Goal: Transaction & Acquisition: Purchase product/service

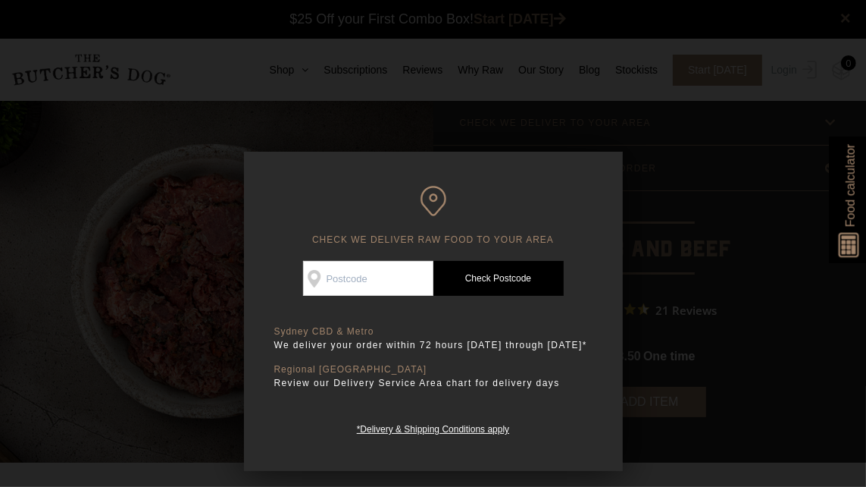
click at [399, 279] on input "Check Availability At" at bounding box center [368, 278] width 130 height 35
type input "2487"
click at [460, 283] on link "Check Postcode" at bounding box center [499, 278] width 130 height 35
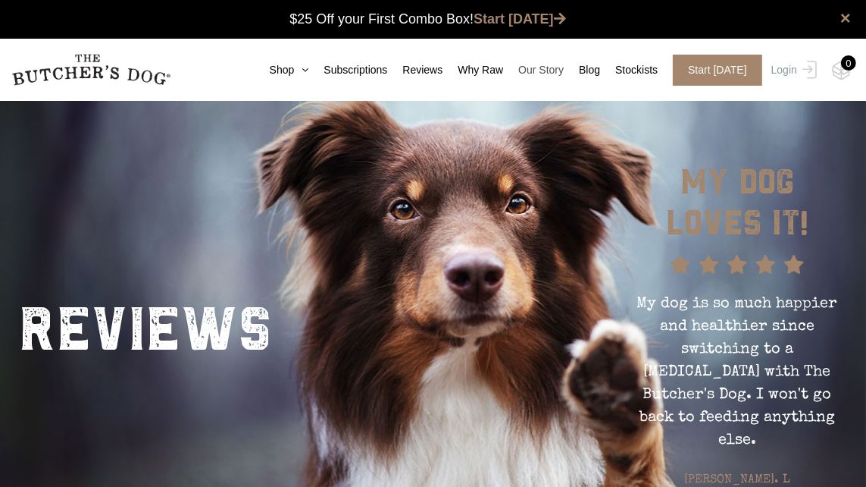
click at [553, 73] on link "Our Story" at bounding box center [533, 70] width 61 height 16
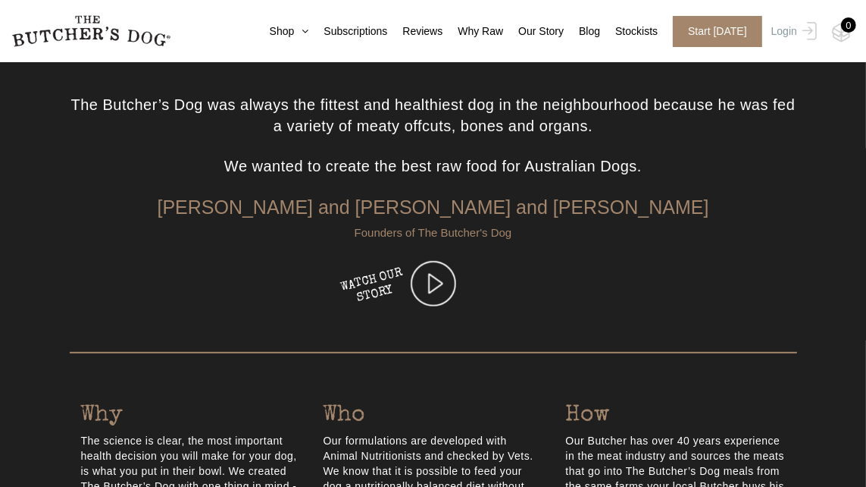
scroll to position [501, 0]
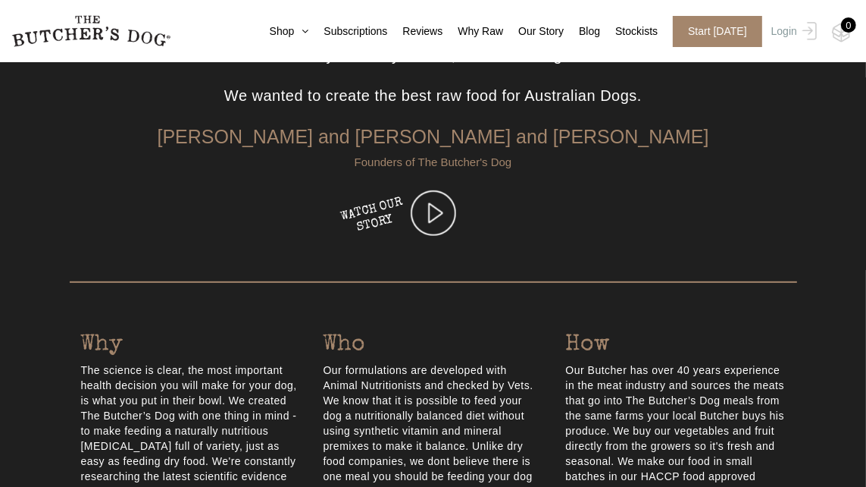
click at [430, 211] on img at bounding box center [433, 212] width 45 height 45
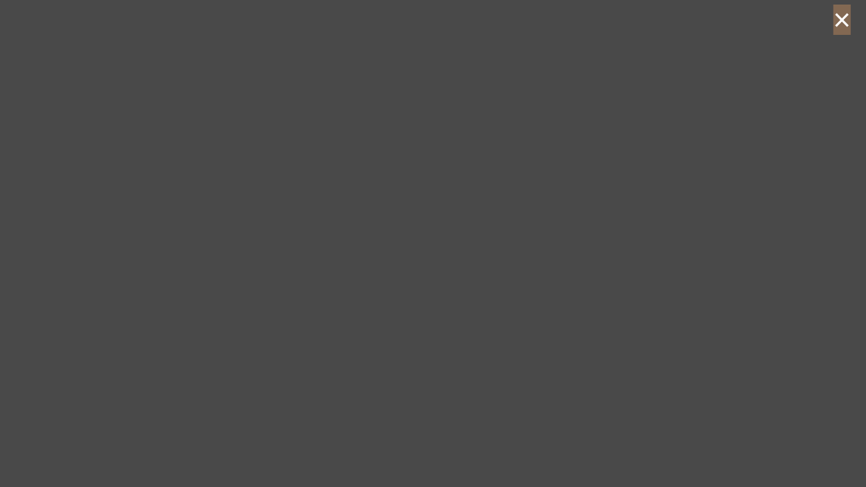
click at [843, 29] on button "×" at bounding box center [842, 20] width 17 height 30
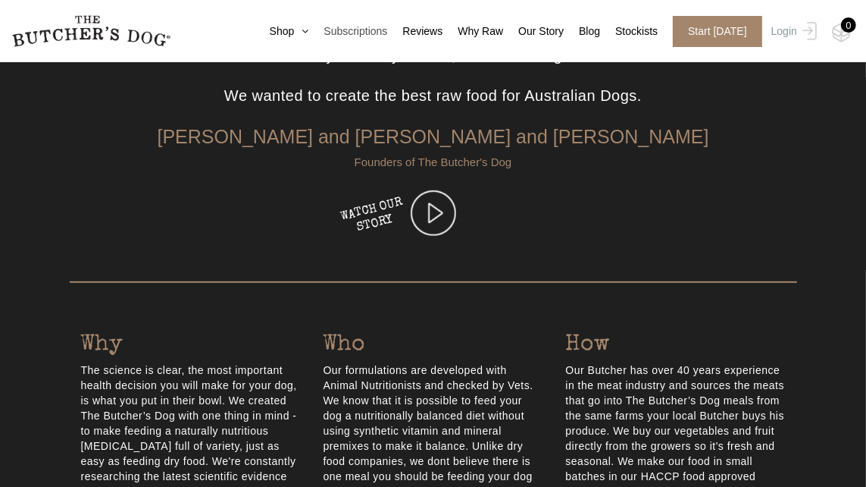
click at [327, 27] on link "Subscriptions" at bounding box center [347, 31] width 79 height 16
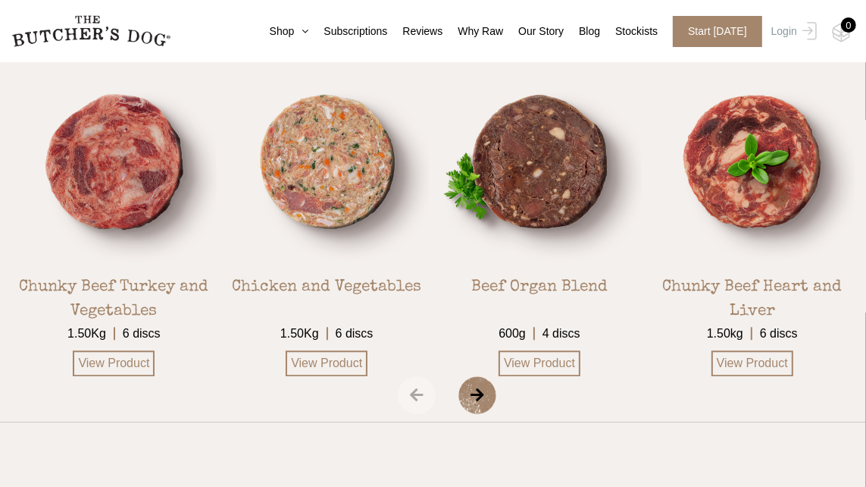
scroll to position [2597, 0]
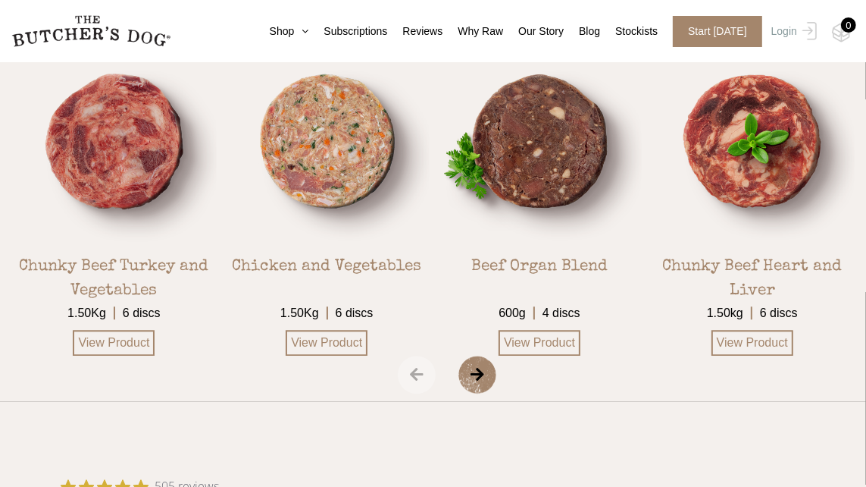
click at [476, 365] on span "›" at bounding box center [497, 374] width 76 height 38
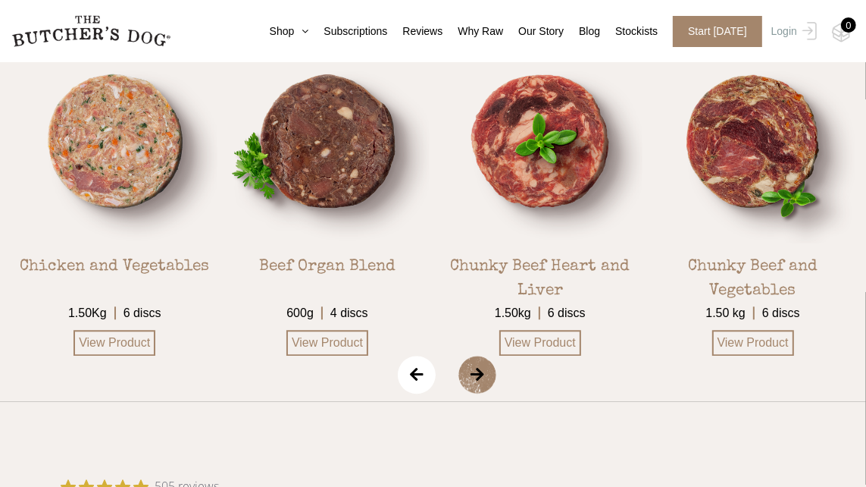
click at [476, 365] on span "›" at bounding box center [497, 374] width 76 height 38
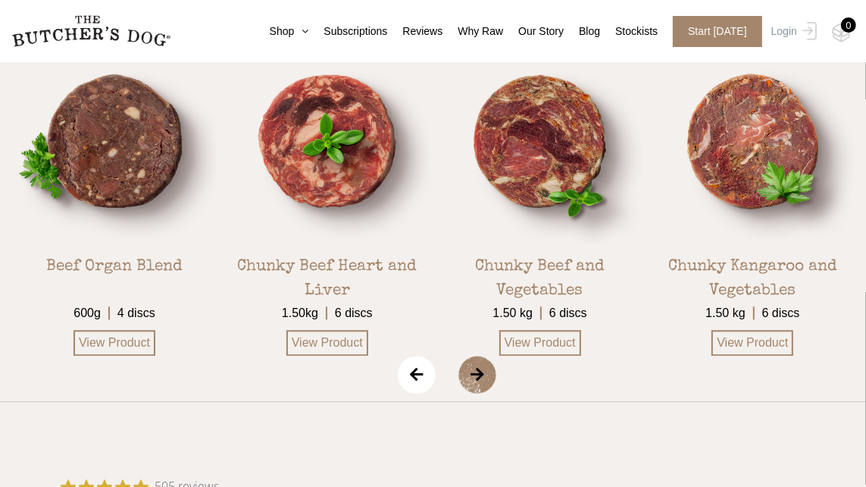
click at [476, 365] on span "›" at bounding box center [497, 374] width 76 height 38
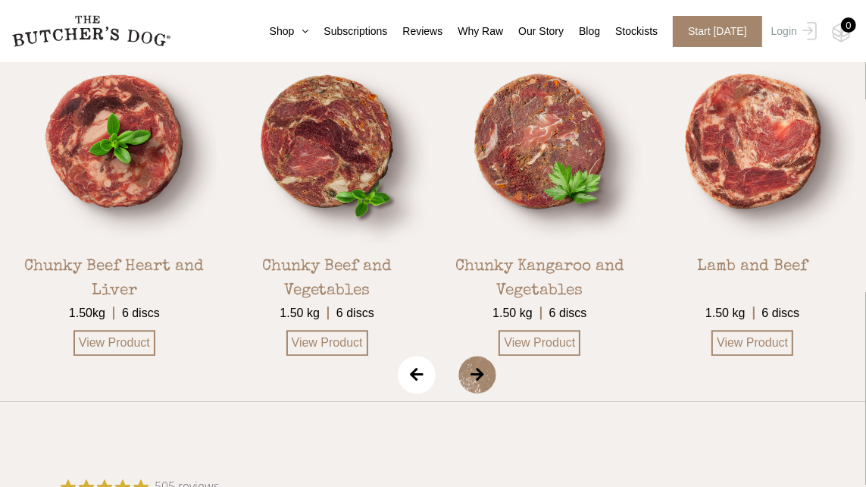
click at [476, 365] on span "›" at bounding box center [497, 374] width 76 height 38
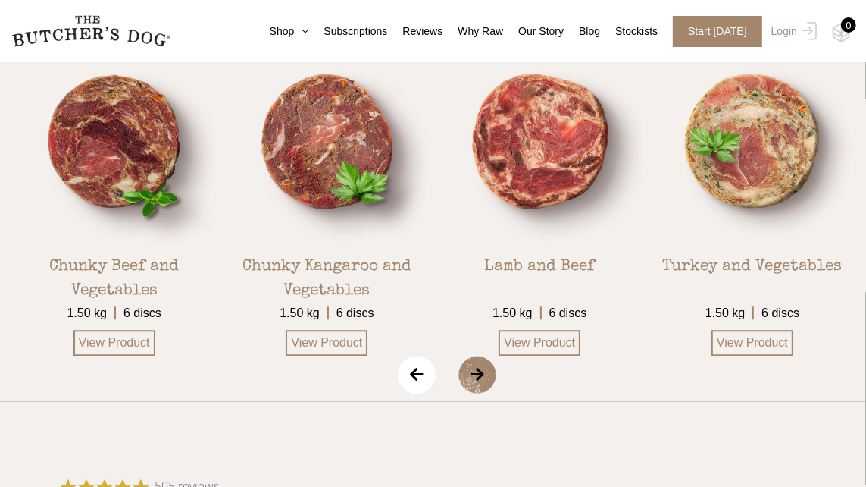
click at [476, 365] on span "›" at bounding box center [497, 374] width 76 height 38
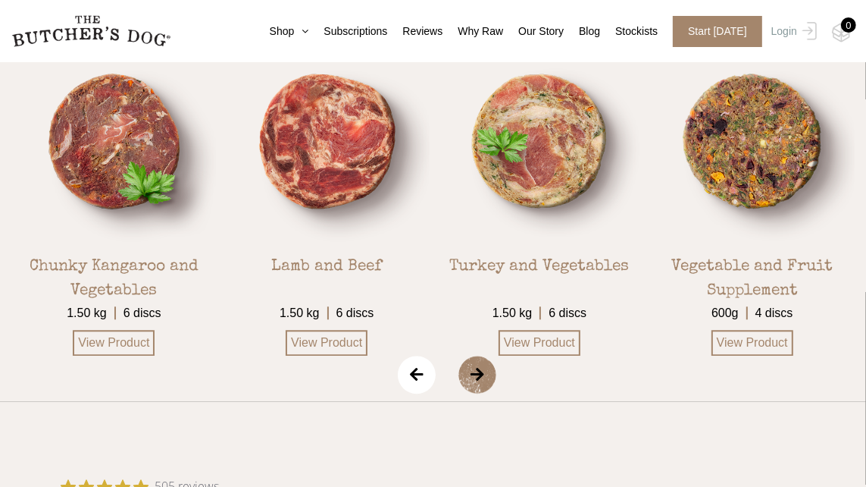
click at [476, 365] on span "›" at bounding box center [497, 374] width 76 height 38
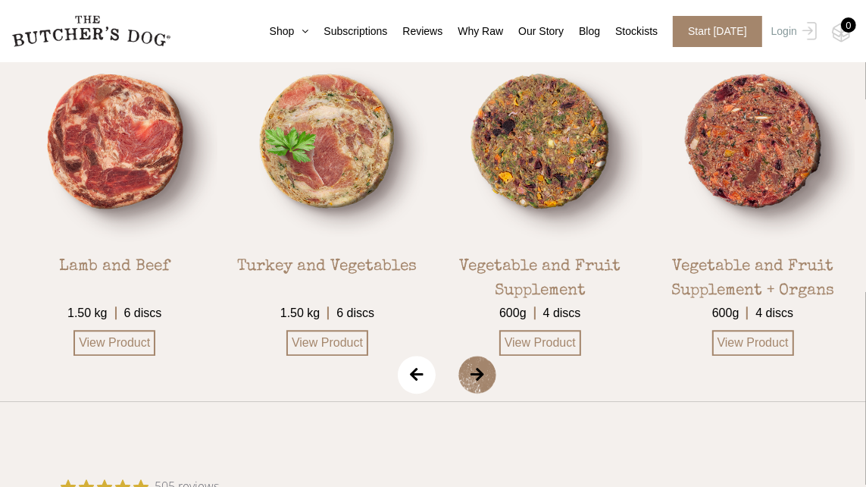
click at [476, 365] on span "›" at bounding box center [497, 374] width 76 height 38
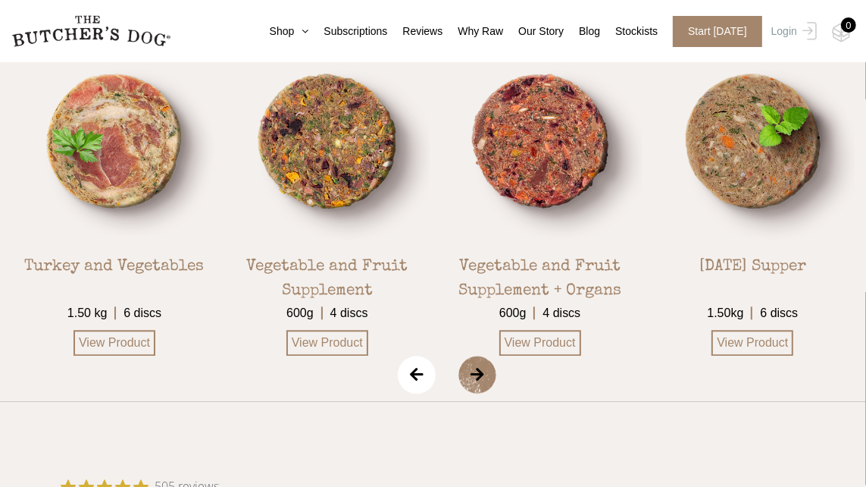
click at [476, 365] on span "›" at bounding box center [497, 374] width 76 height 38
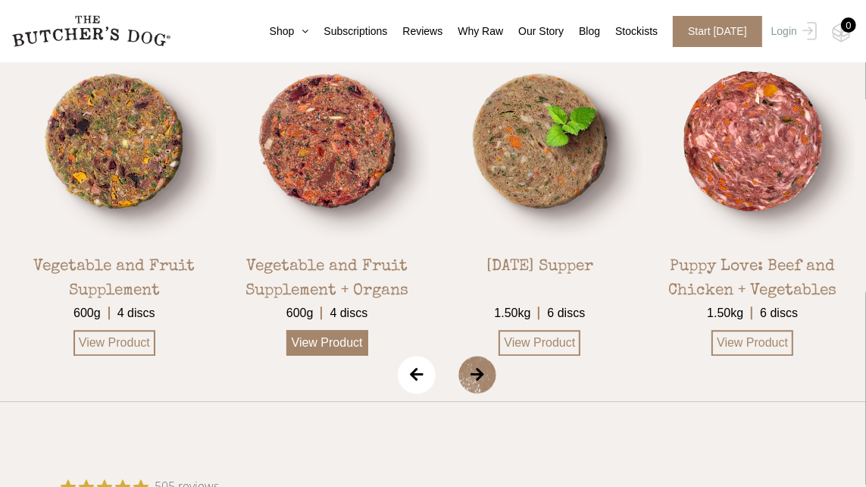
click at [315, 340] on link "View Product" at bounding box center [327, 343] width 82 height 26
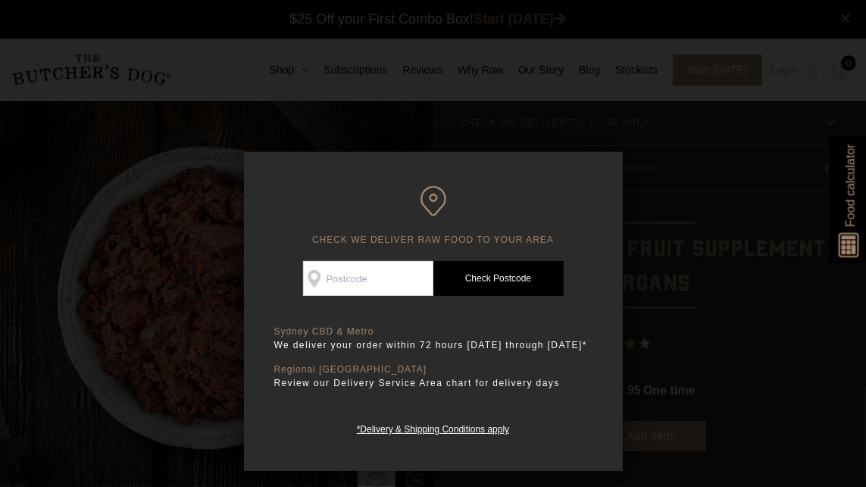
click at [409, 265] on input "Check Availability At" at bounding box center [368, 278] width 130 height 35
type input "2487"
click at [487, 274] on link "Check Postcode" at bounding box center [499, 278] width 130 height 35
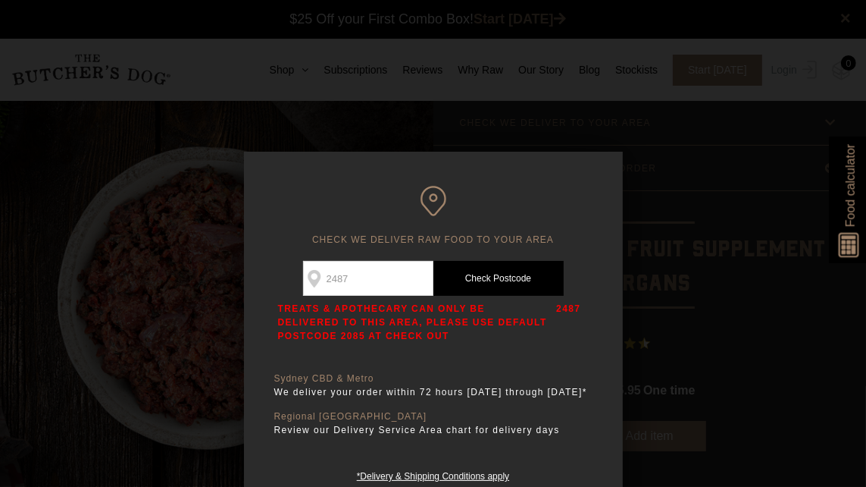
click at [720, 130] on div at bounding box center [433, 243] width 866 height 487
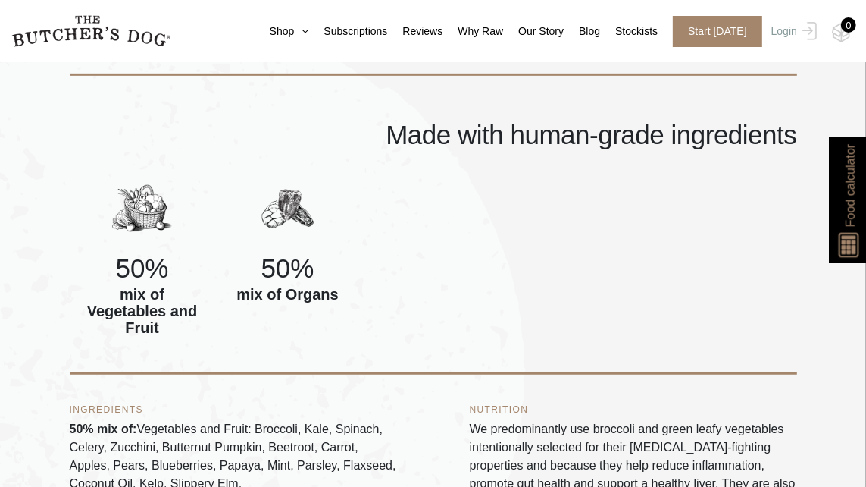
scroll to position [687, 0]
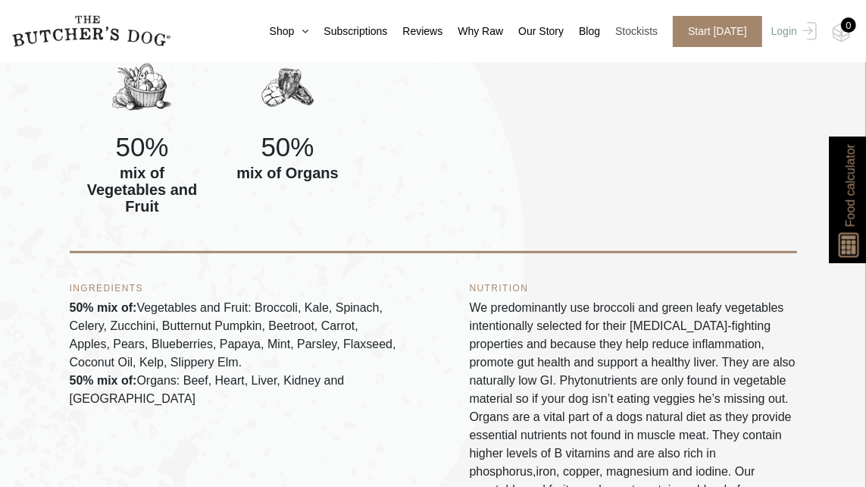
click at [643, 34] on link "Stockists" at bounding box center [629, 31] width 58 height 16
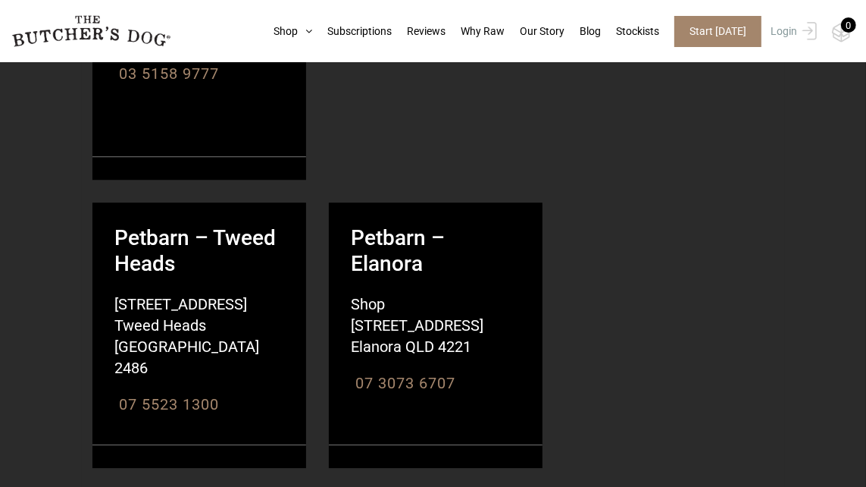
scroll to position [19188, 0]
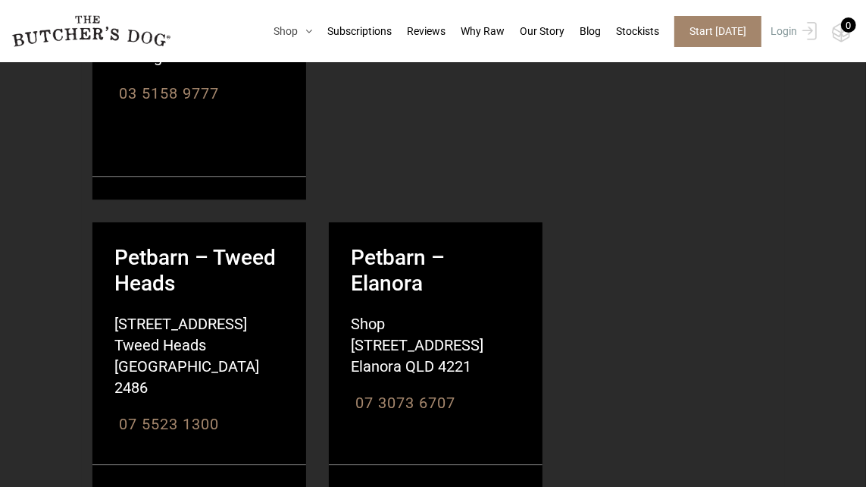
click at [312, 28] on icon at bounding box center [305, 31] width 14 height 11
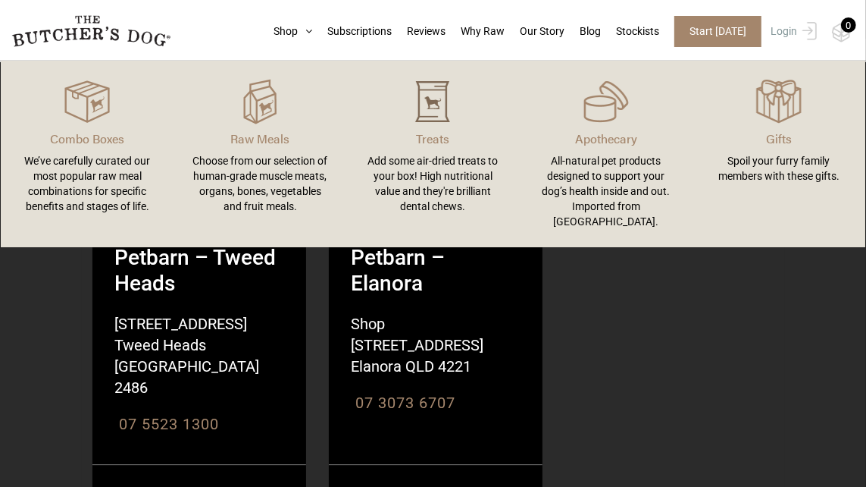
click at [436, 105] on img at bounding box center [432, 101] width 45 height 45
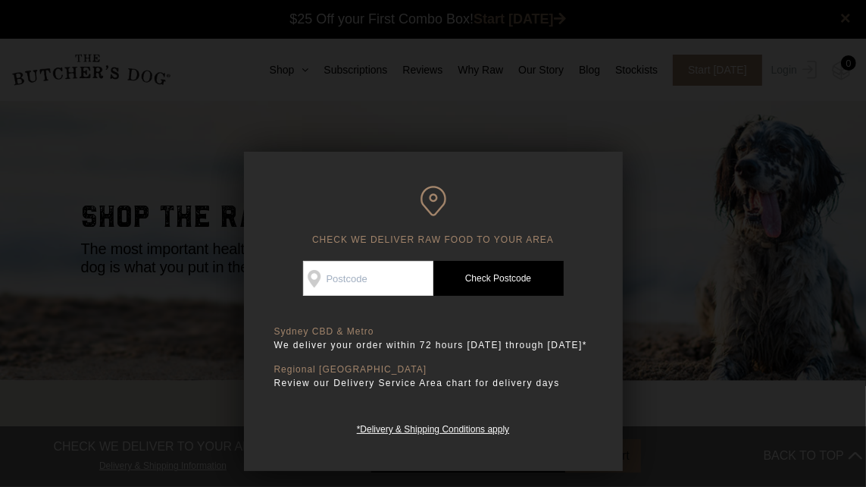
click at [408, 277] on input "Check Availability At" at bounding box center [368, 278] width 130 height 35
type input "2487"
click at [502, 280] on link "Check Postcode" at bounding box center [499, 278] width 130 height 35
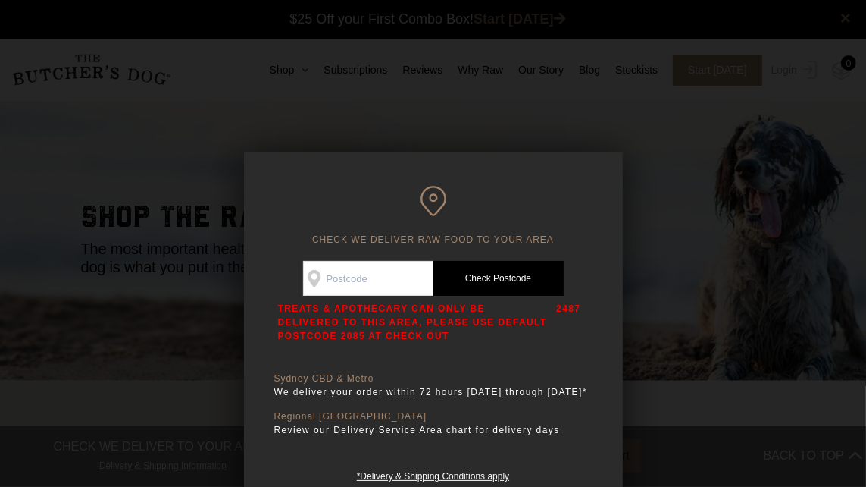
click at [678, 115] on div at bounding box center [433, 243] width 866 height 487
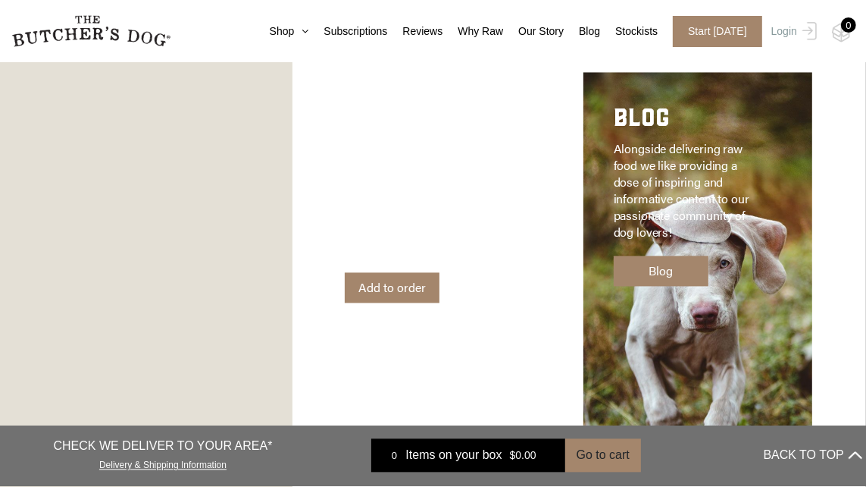
scroll to position [2162, 0]
